Goal: Navigation & Orientation: Find specific page/section

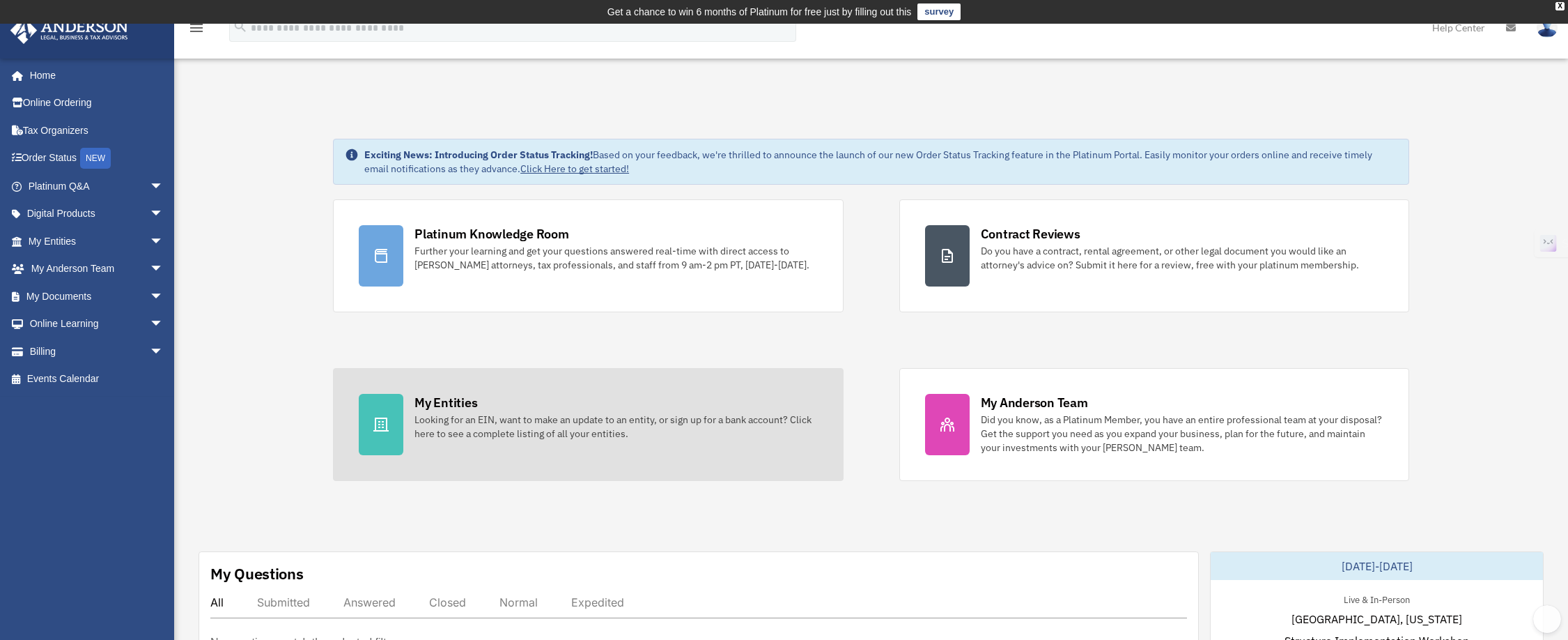
click at [449, 401] on div "My Entities" at bounding box center [445, 402] width 62 height 17
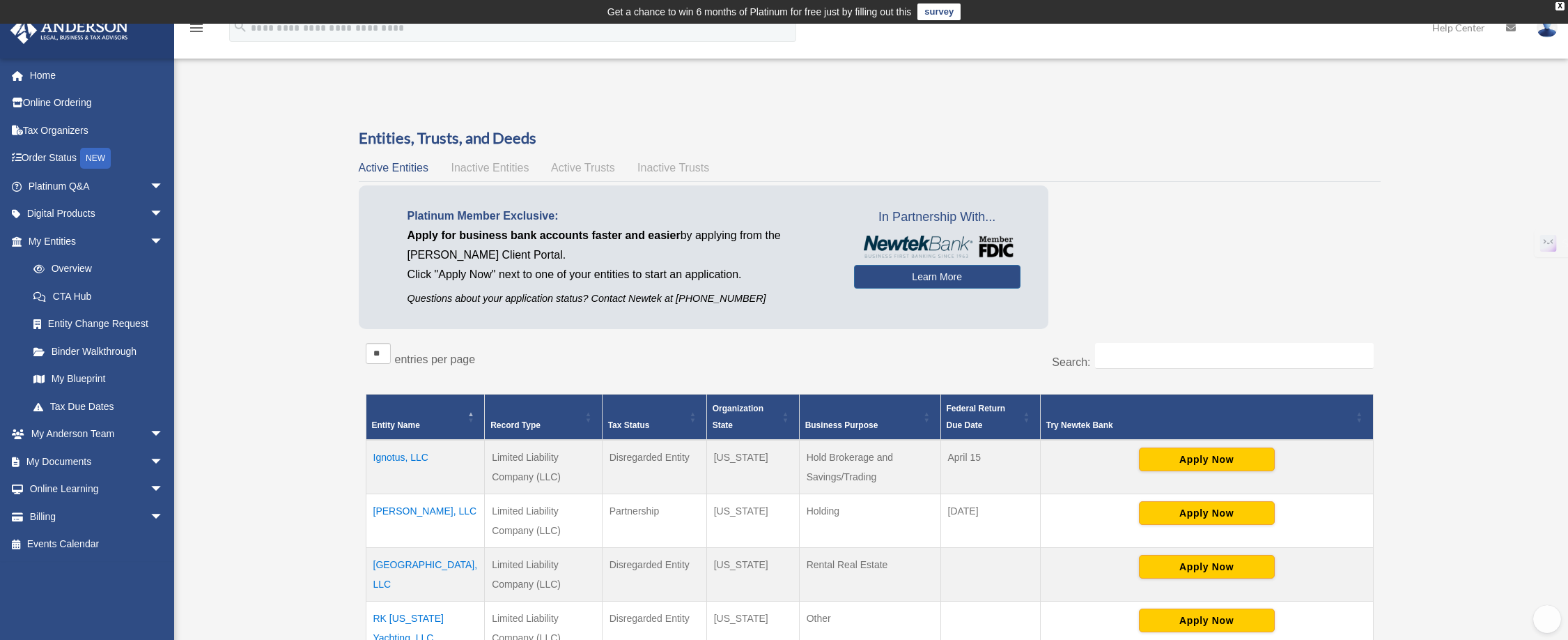
click at [509, 167] on span "Inactive Entities" at bounding box center [489, 168] width 78 height 12
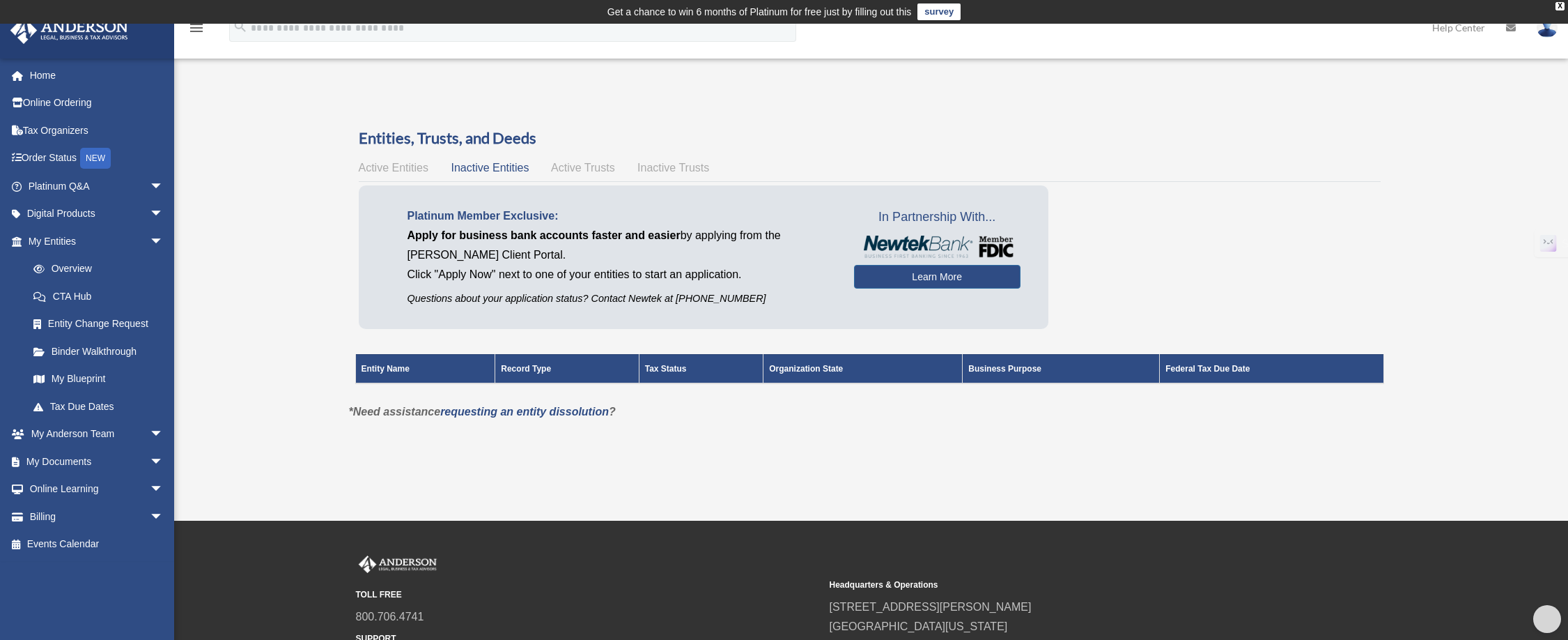
click at [566, 166] on span "Active Trusts" at bounding box center [583, 168] width 64 height 12
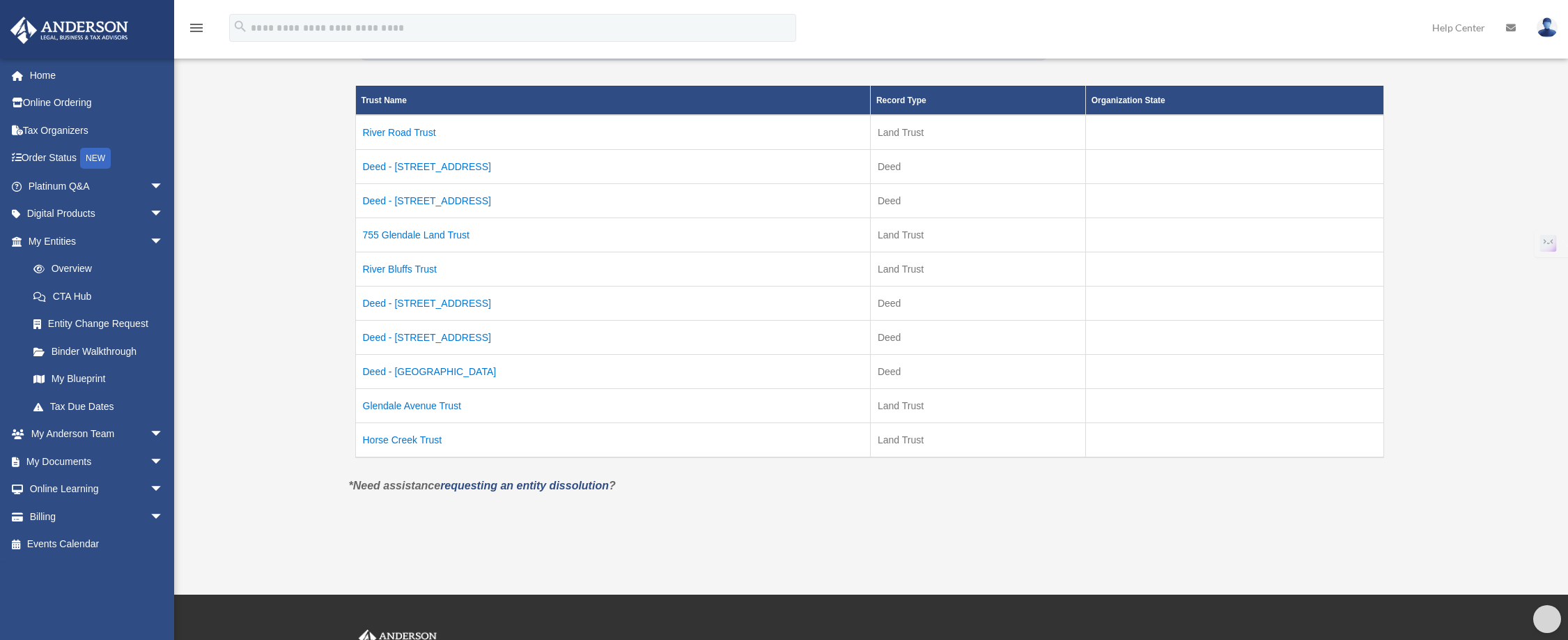
scroll to position [272, 0]
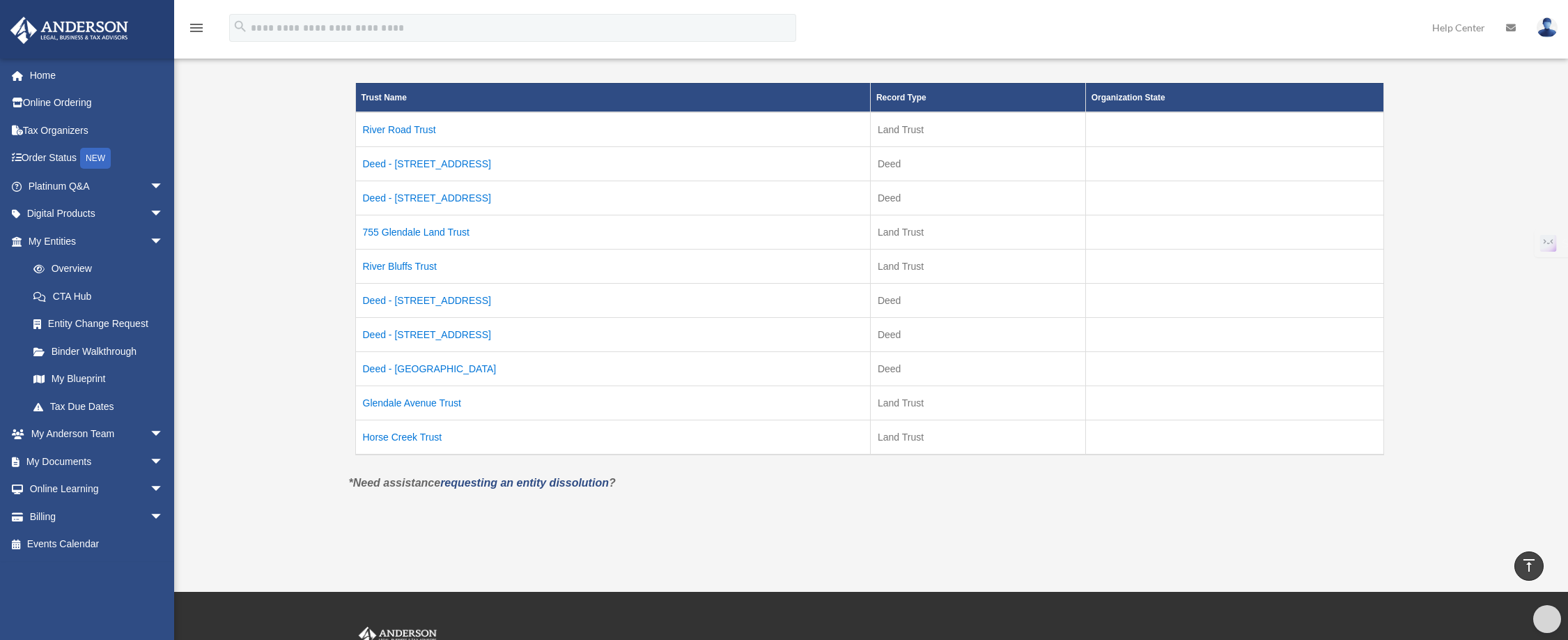
click at [434, 435] on td "Horse Creek Trust" at bounding box center [612, 437] width 515 height 35
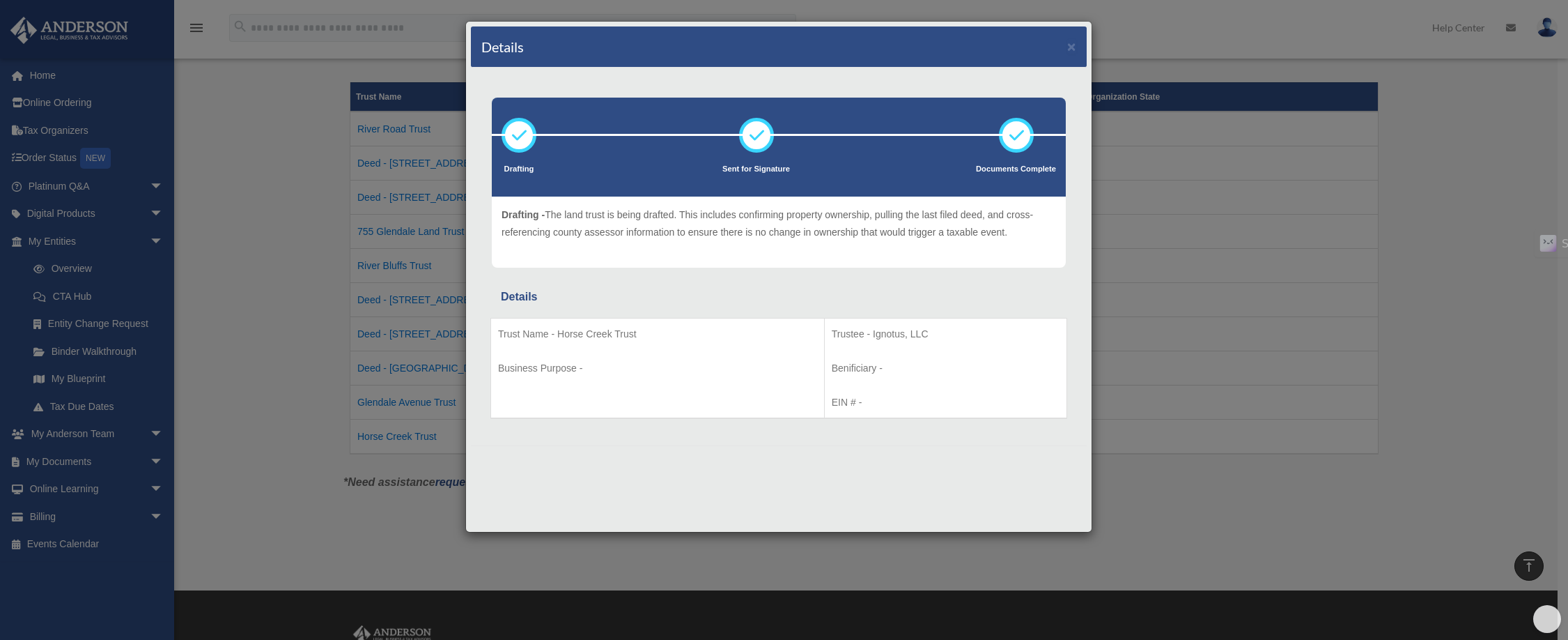
click at [287, 394] on div "Details × Drafting Sent for Signature" at bounding box center [784, 320] width 1568 height 640
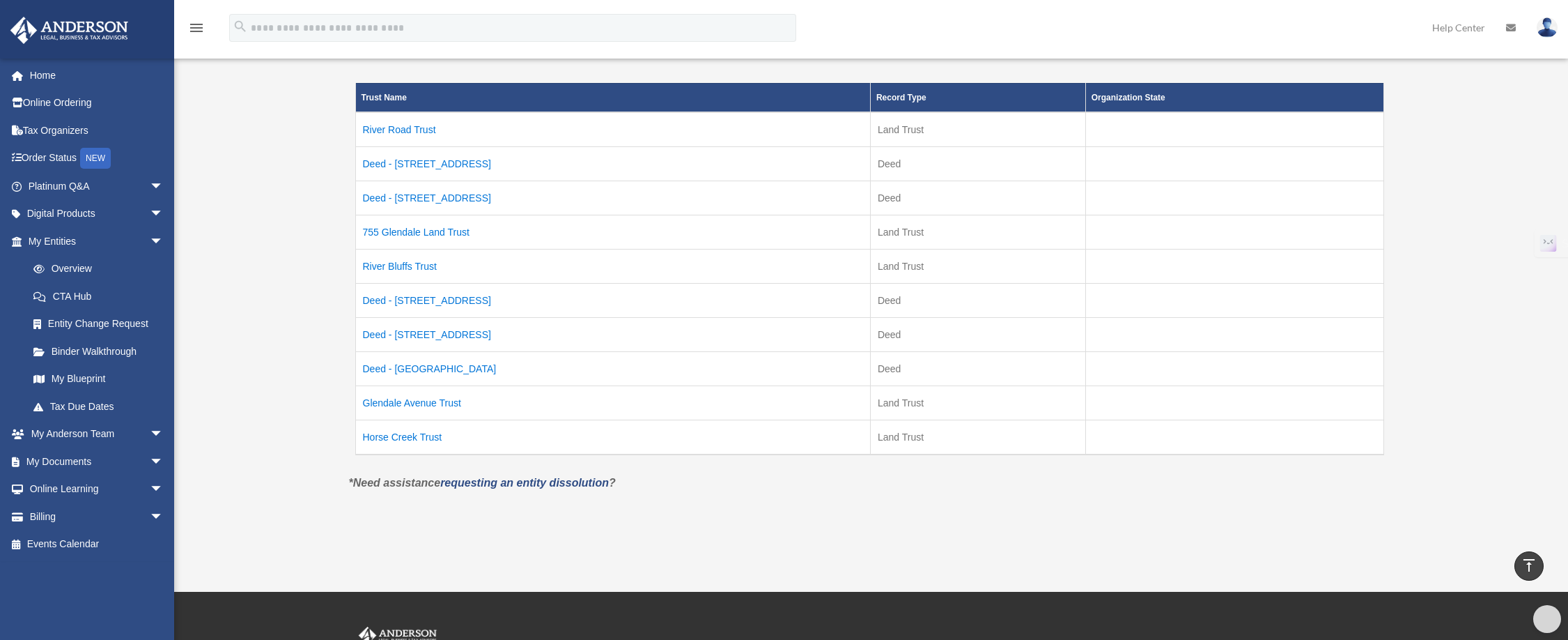
click at [446, 399] on td "Glendale Avenue Trust" at bounding box center [612, 403] width 515 height 35
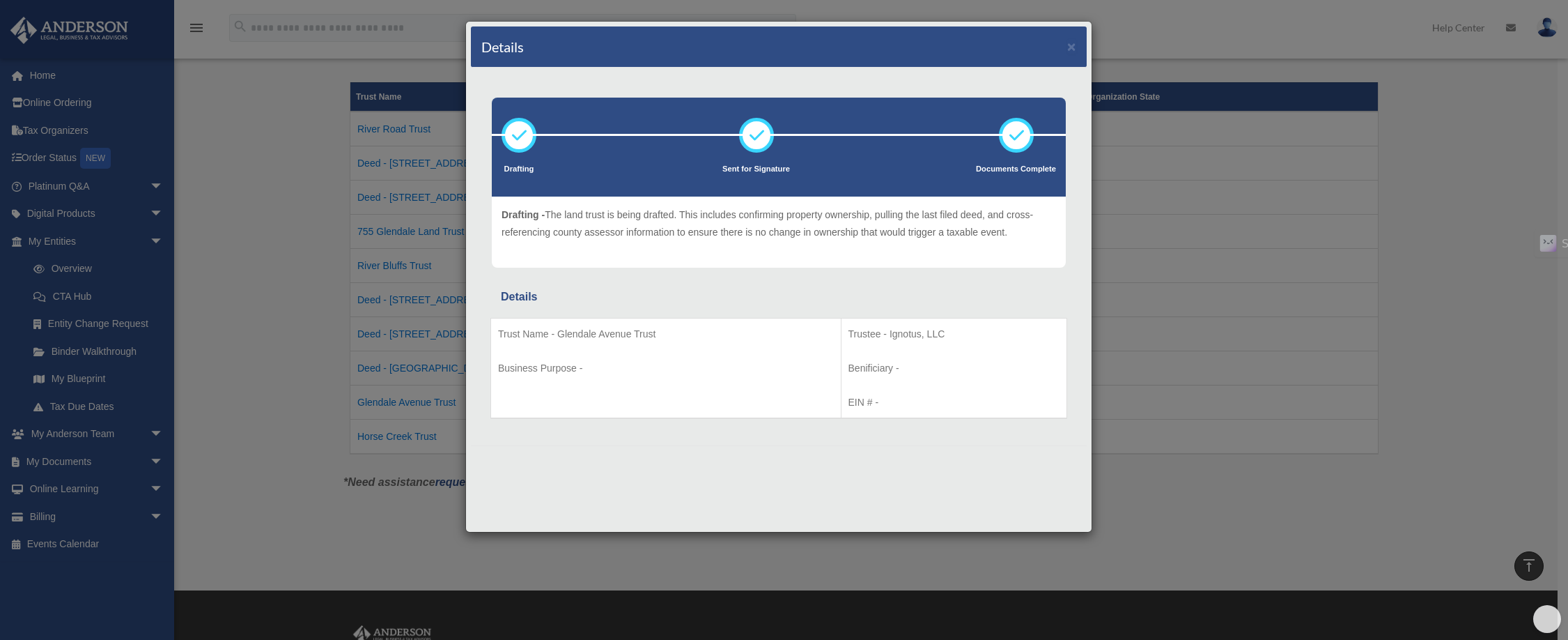
click at [284, 412] on div "Details × Drafting Sent for Signature" at bounding box center [784, 320] width 1568 height 640
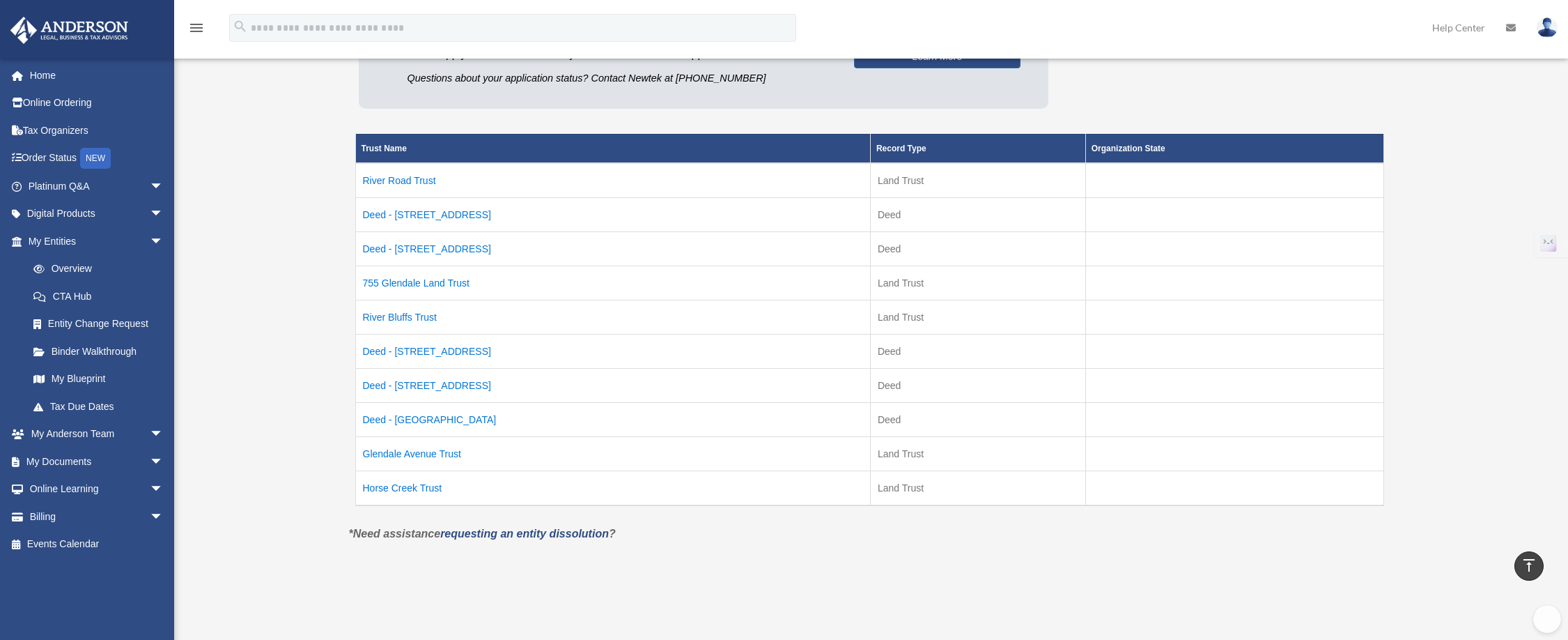
scroll to position [202, 0]
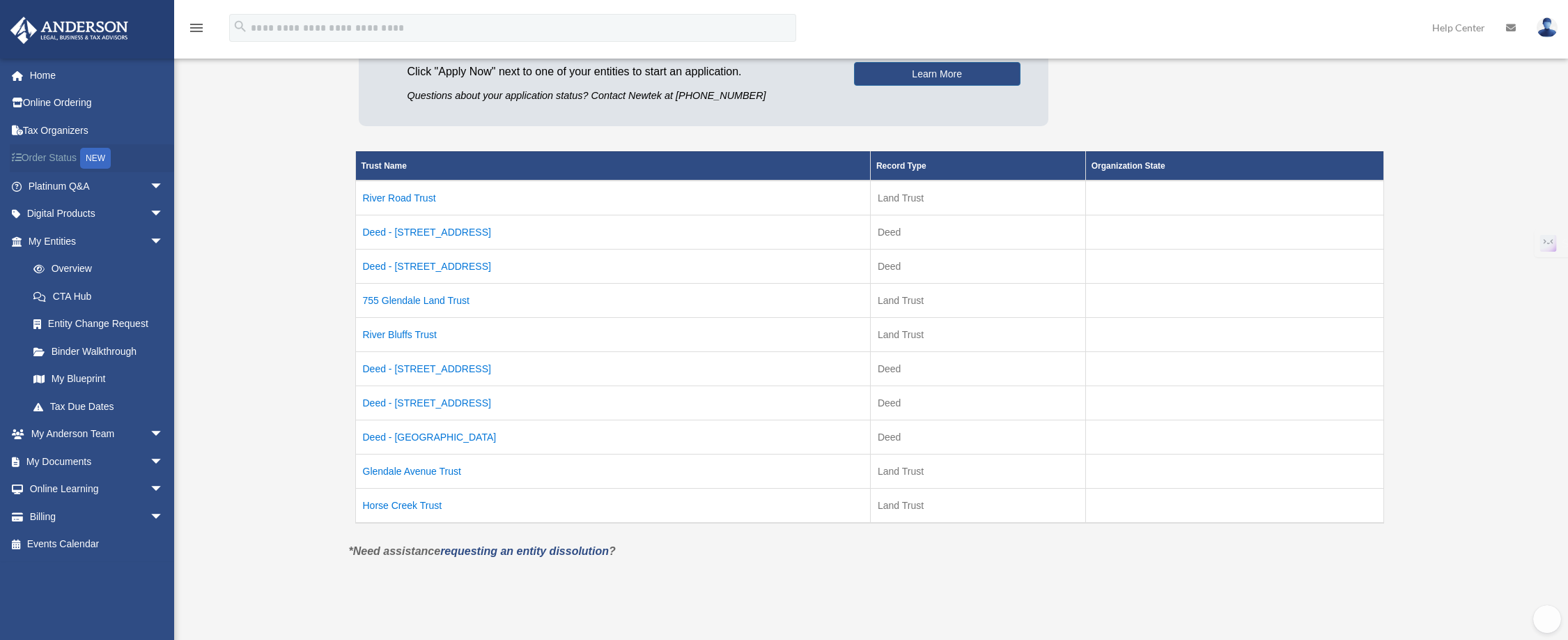
click at [36, 152] on link "Order Status NEW" at bounding box center [97, 158] width 175 height 29
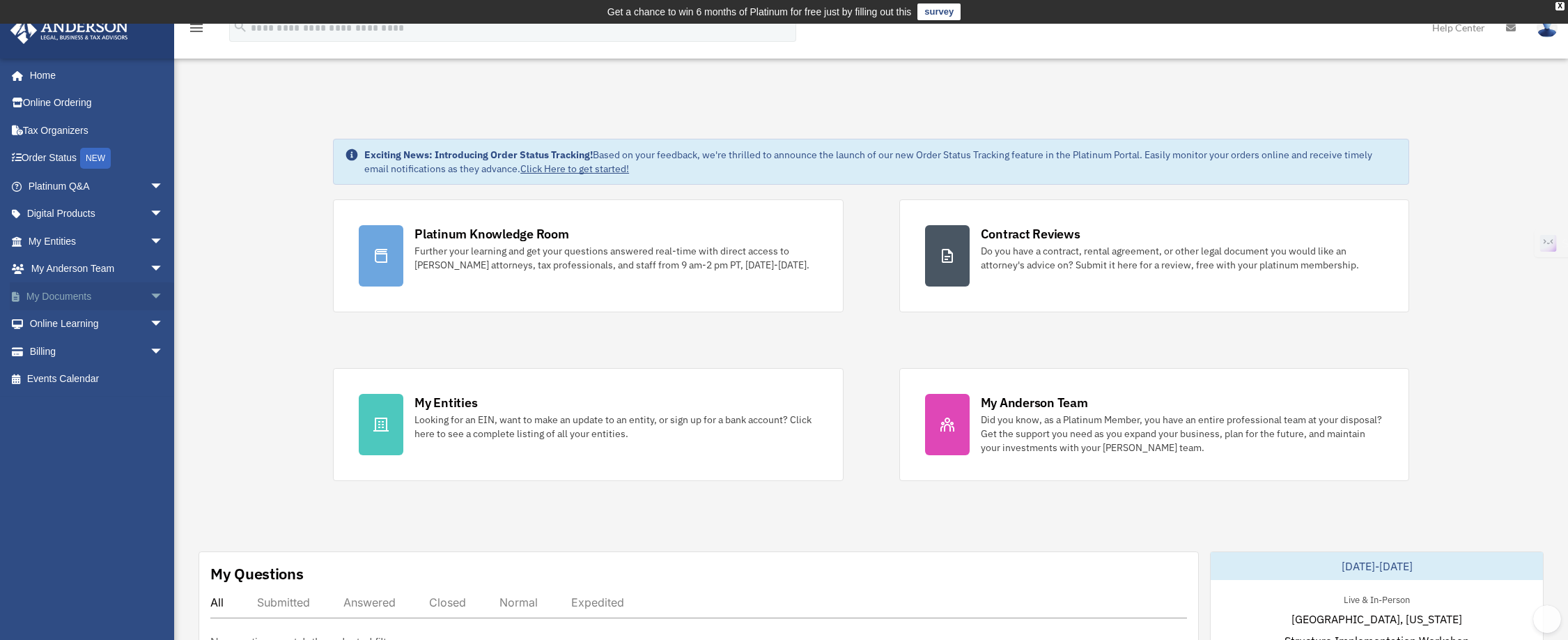
click at [39, 294] on link "My Documents arrow_drop_down" at bounding box center [97, 296] width 175 height 28
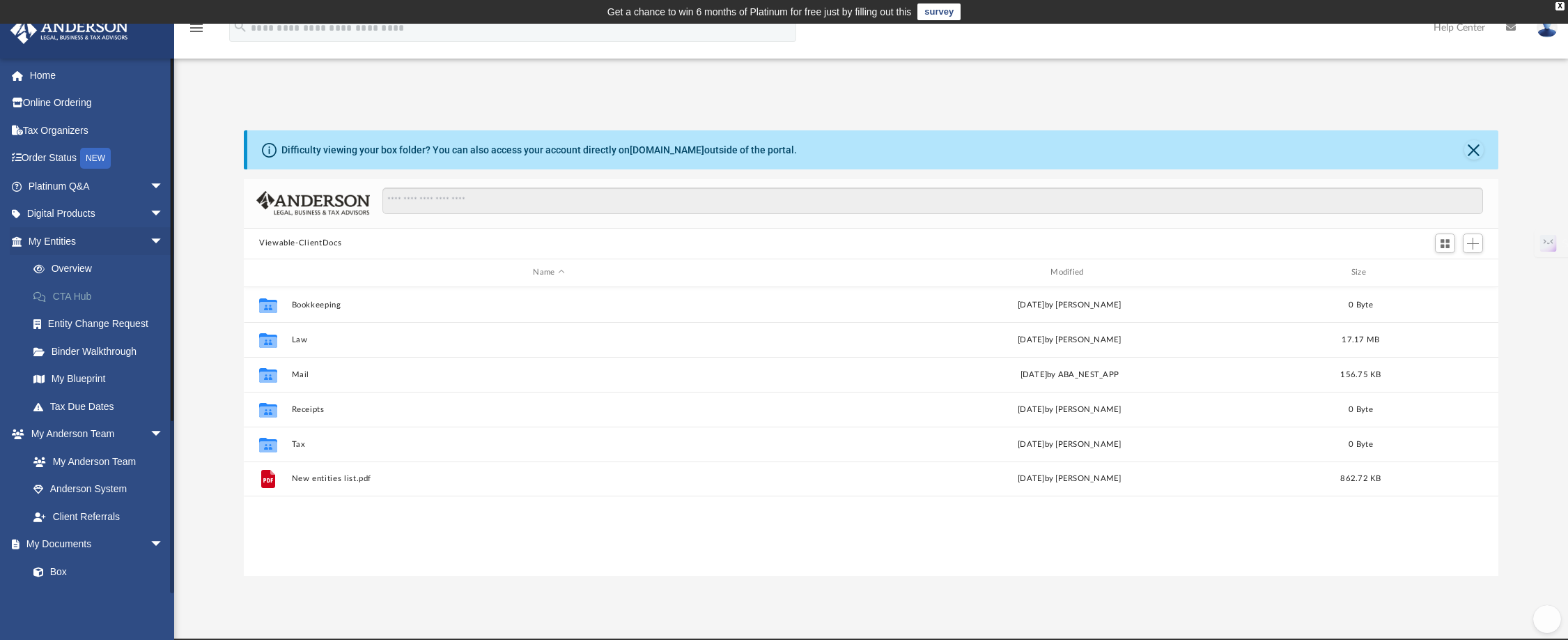
scroll to position [306, 1244]
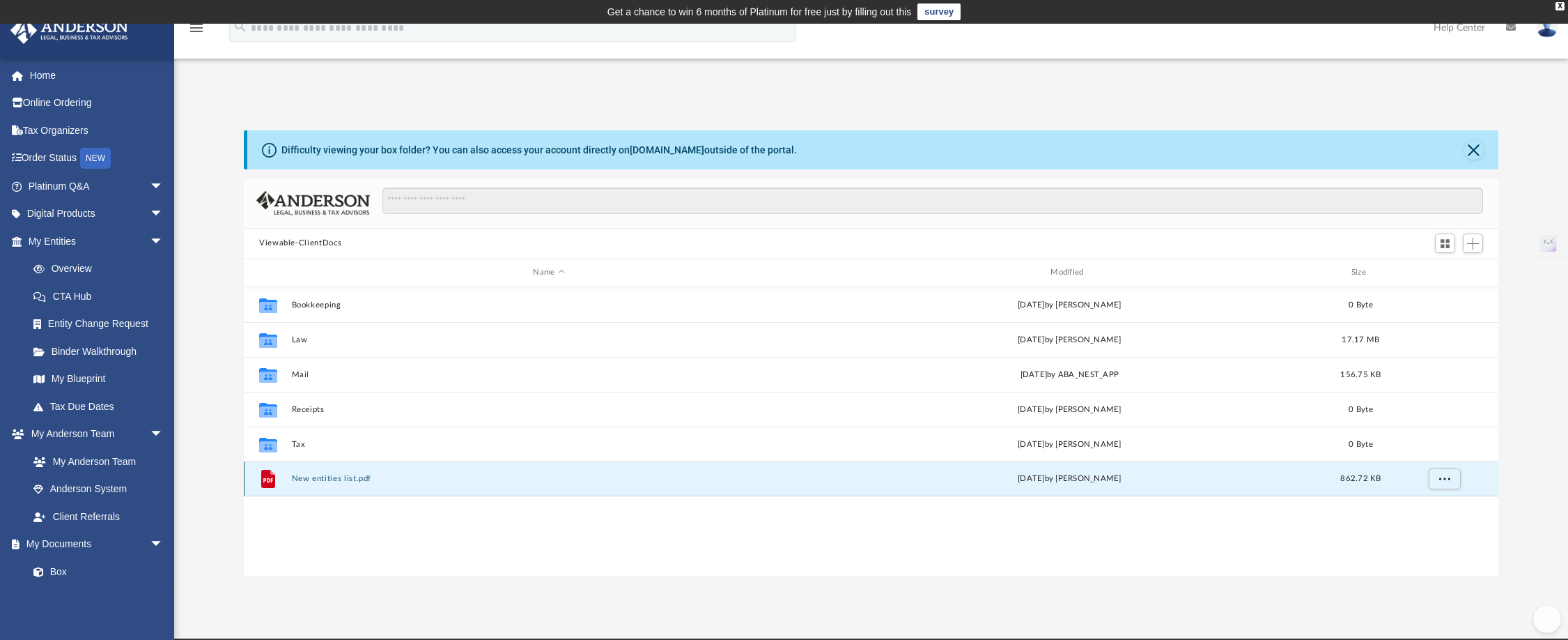
click at [339, 474] on button "New entities list.pdf" at bounding box center [549, 478] width 515 height 9
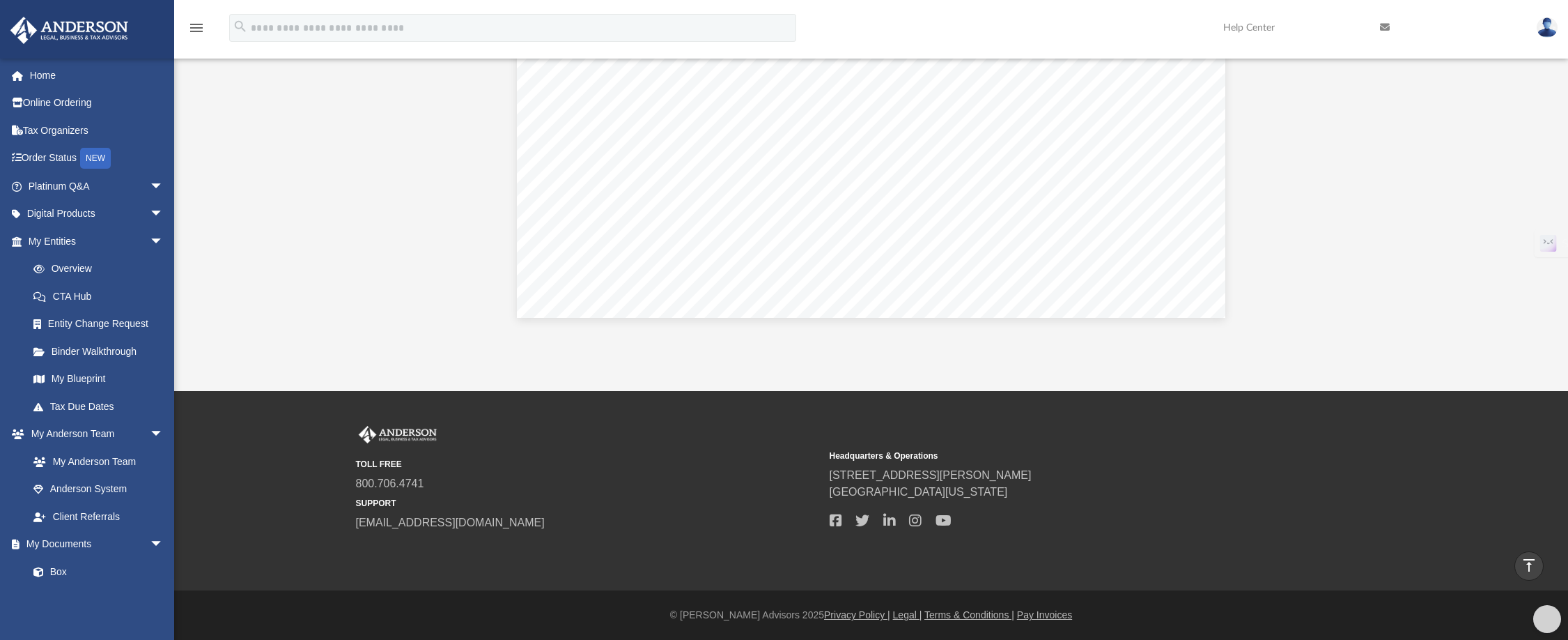
scroll to position [0, 0]
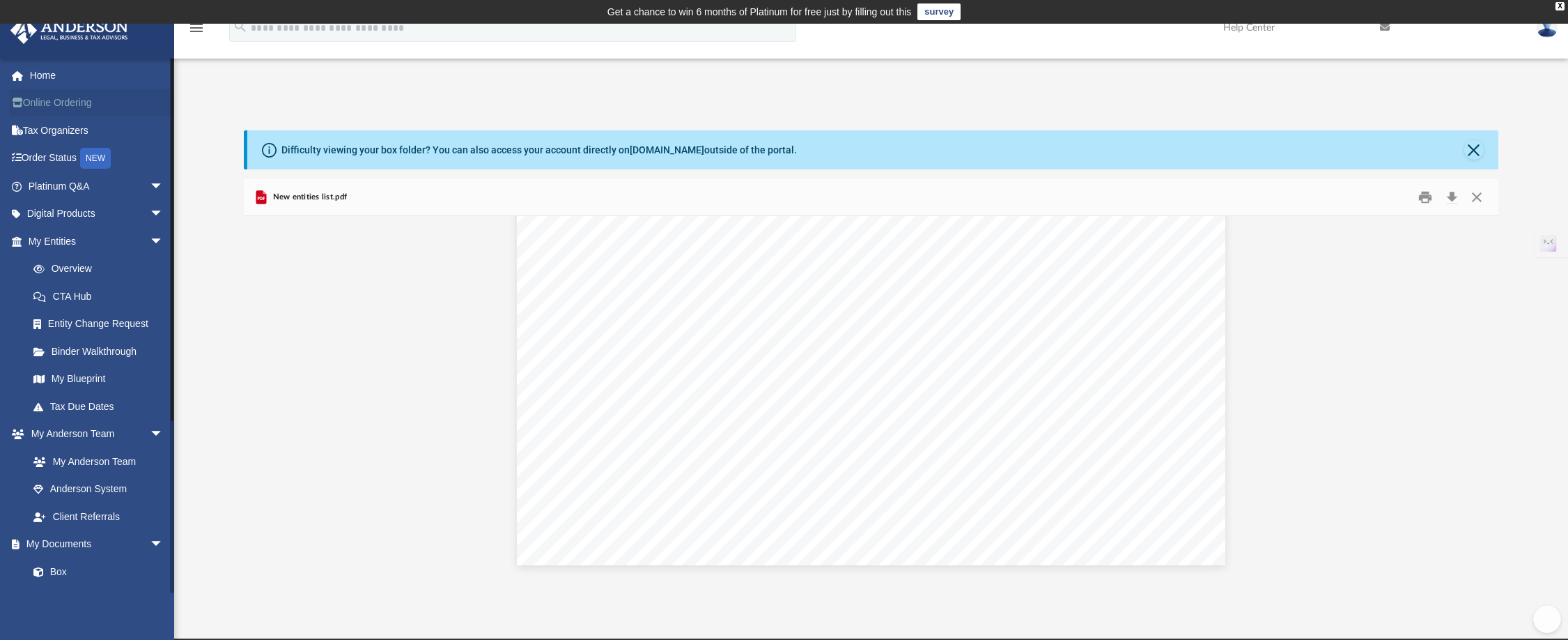
click at [64, 108] on link "Online Ordering" at bounding box center [97, 103] width 175 height 28
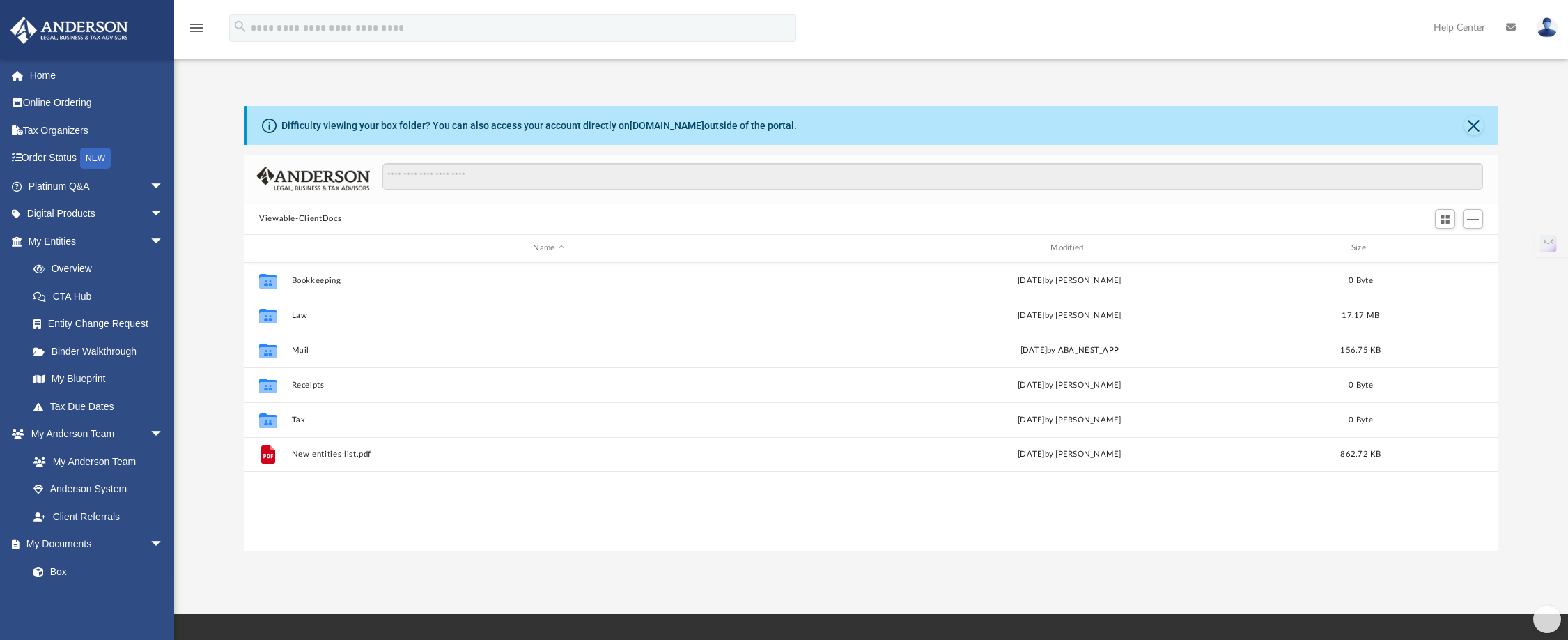
scroll to position [27, 0]
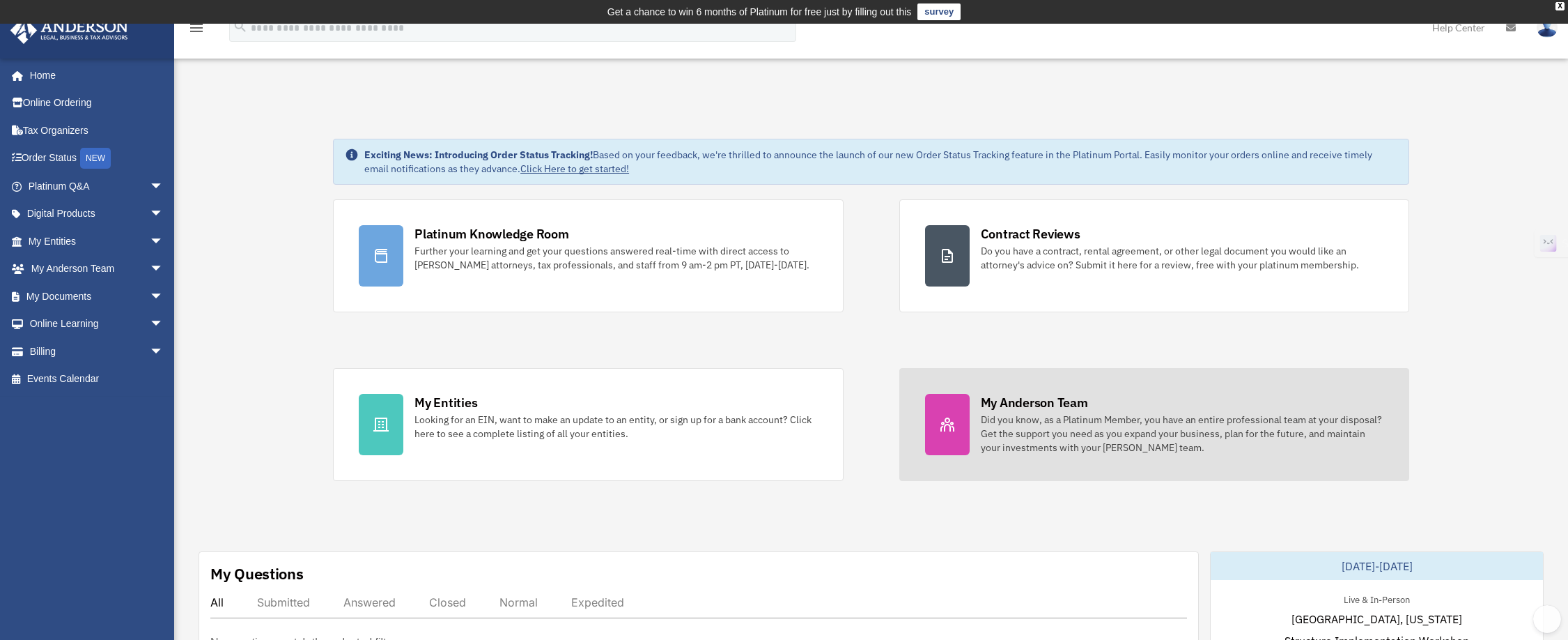
click at [1060, 426] on div "Did you know, as a Platinum Member, you have an entire professional team at you…" at bounding box center [1182, 434] width 403 height 42
